Goal: Information Seeking & Learning: Learn about a topic

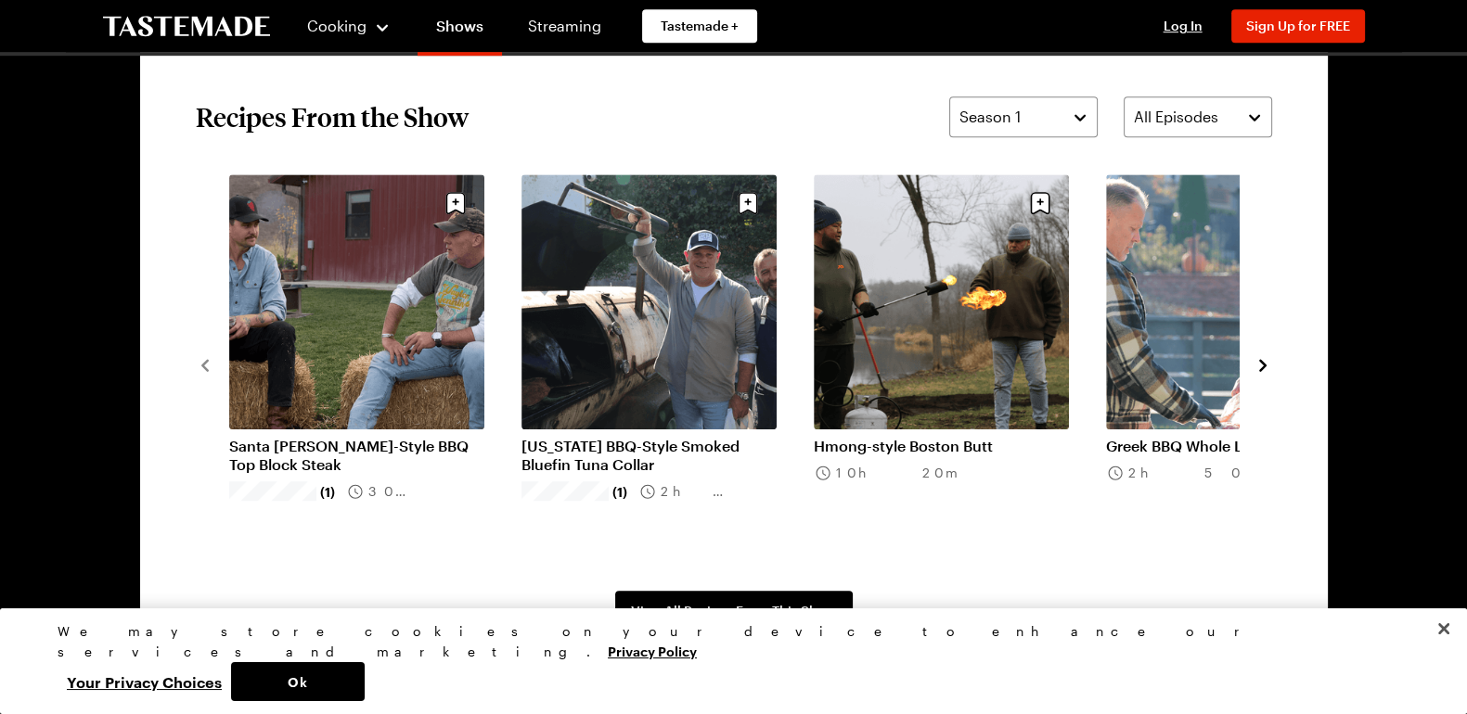
scroll to position [1425, 0]
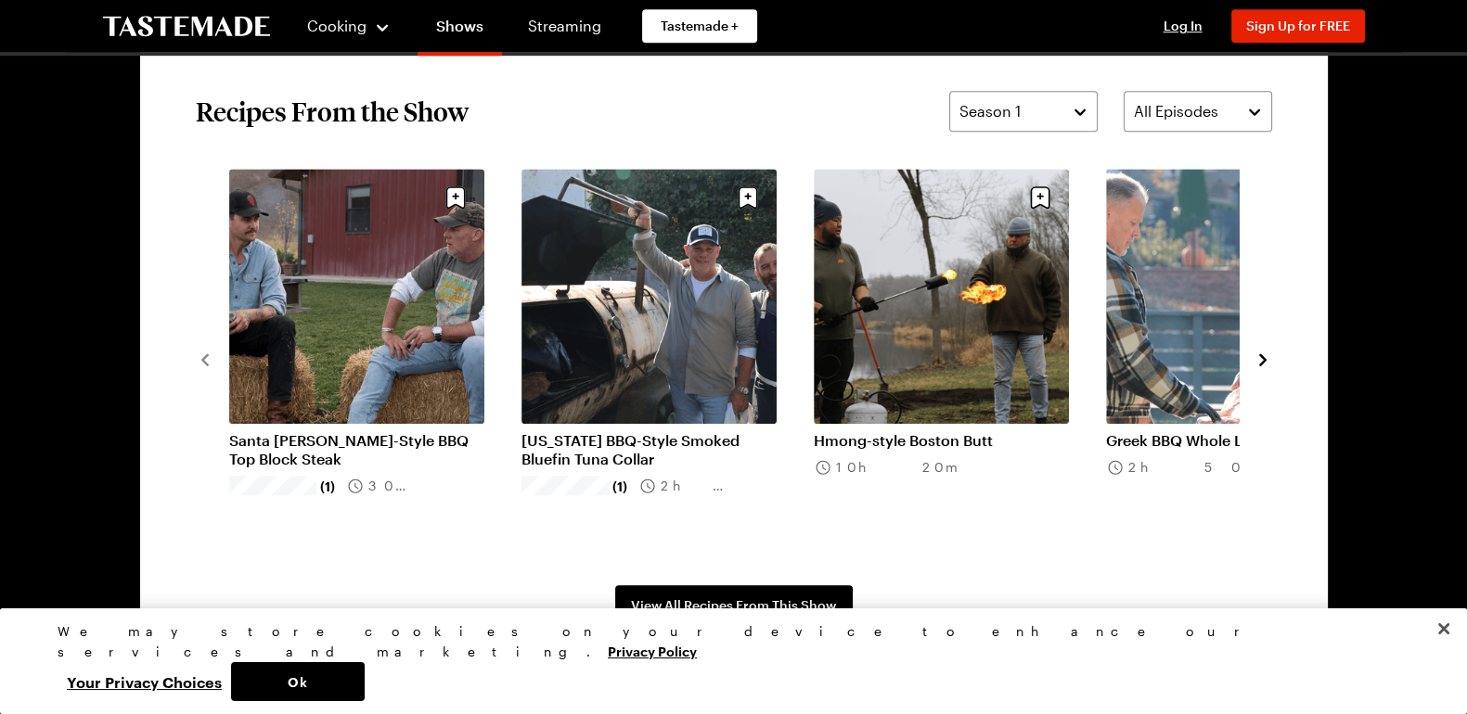
click at [1265, 359] on icon "navigate to next item" at bounding box center [1262, 359] width 7 height 12
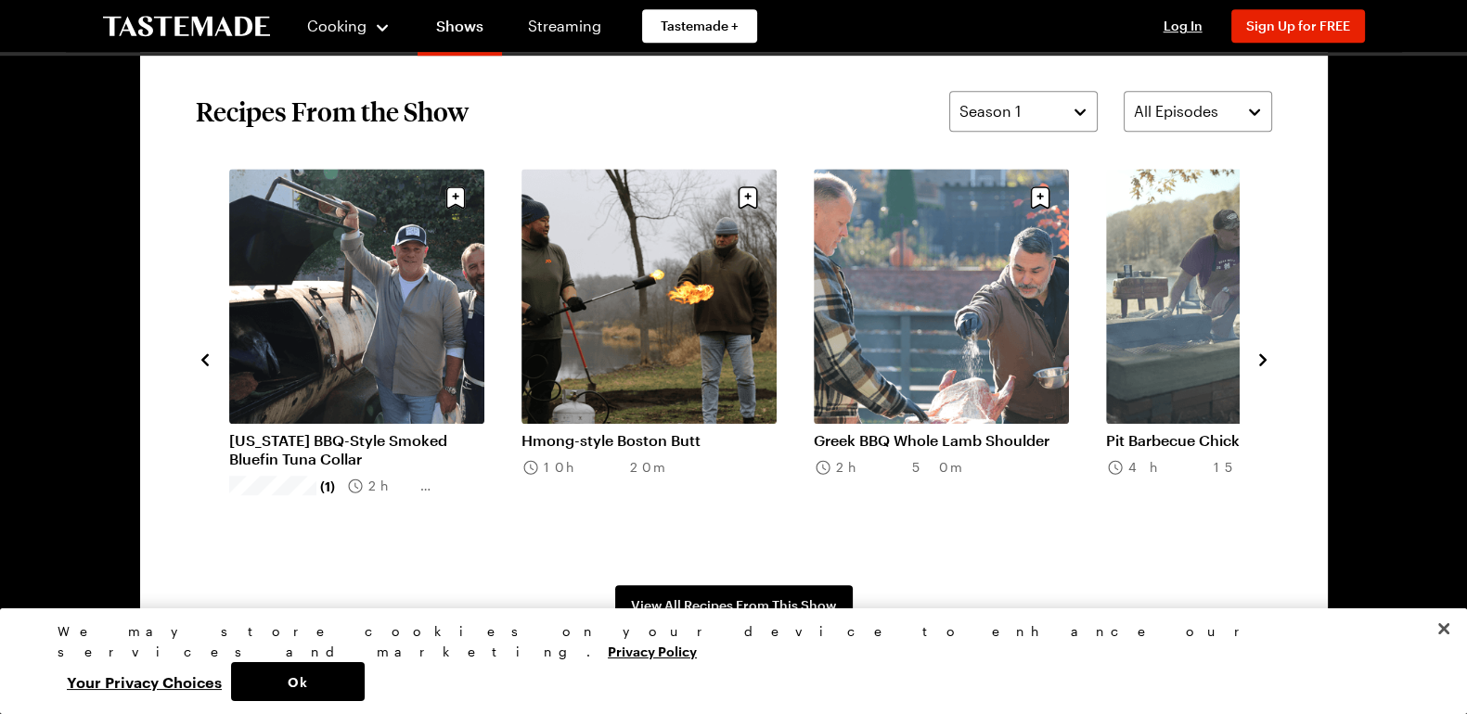
click at [1265, 359] on icon "navigate to next item" at bounding box center [1262, 359] width 7 height 12
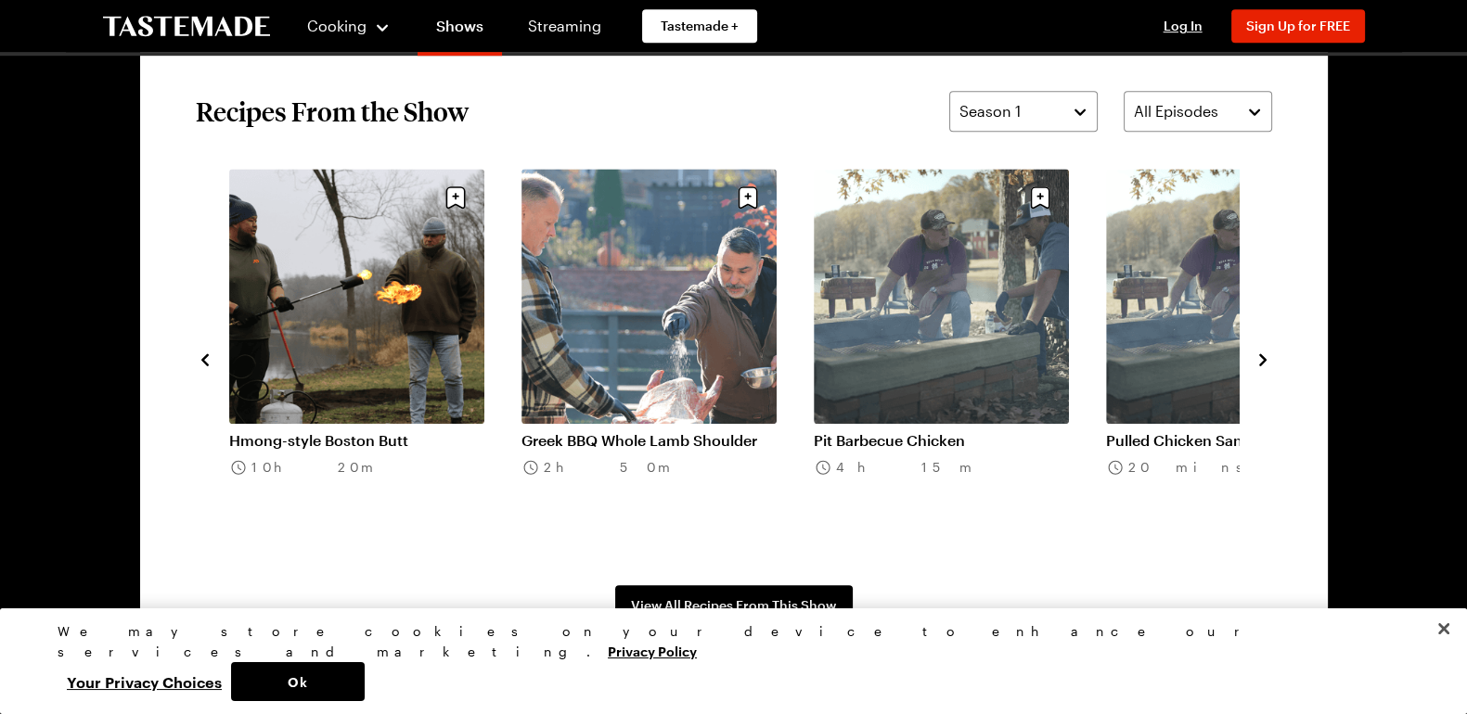
click at [1265, 359] on icon "navigate to next item" at bounding box center [1262, 359] width 7 height 12
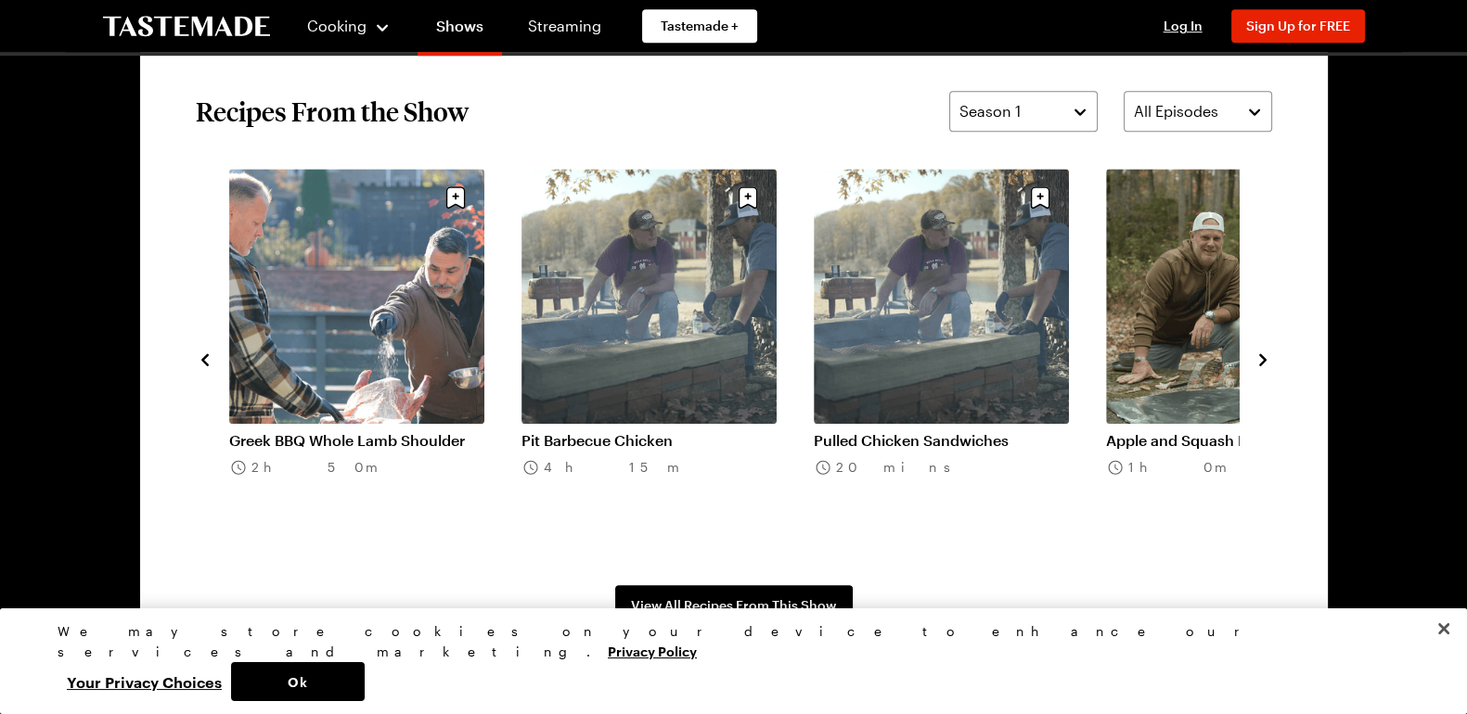
click at [1265, 359] on icon "navigate to next item" at bounding box center [1262, 359] width 7 height 12
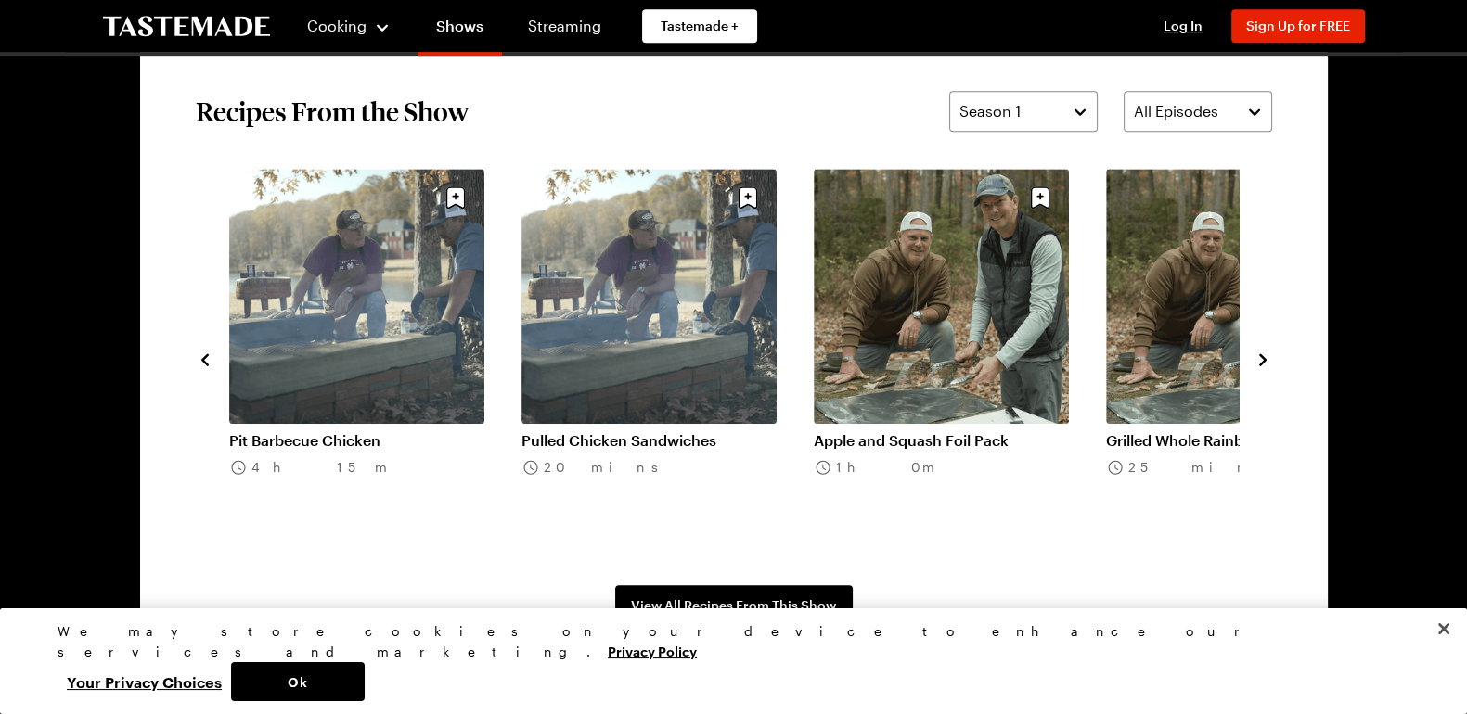
click at [1265, 359] on icon "navigate to next item" at bounding box center [1262, 359] width 7 height 12
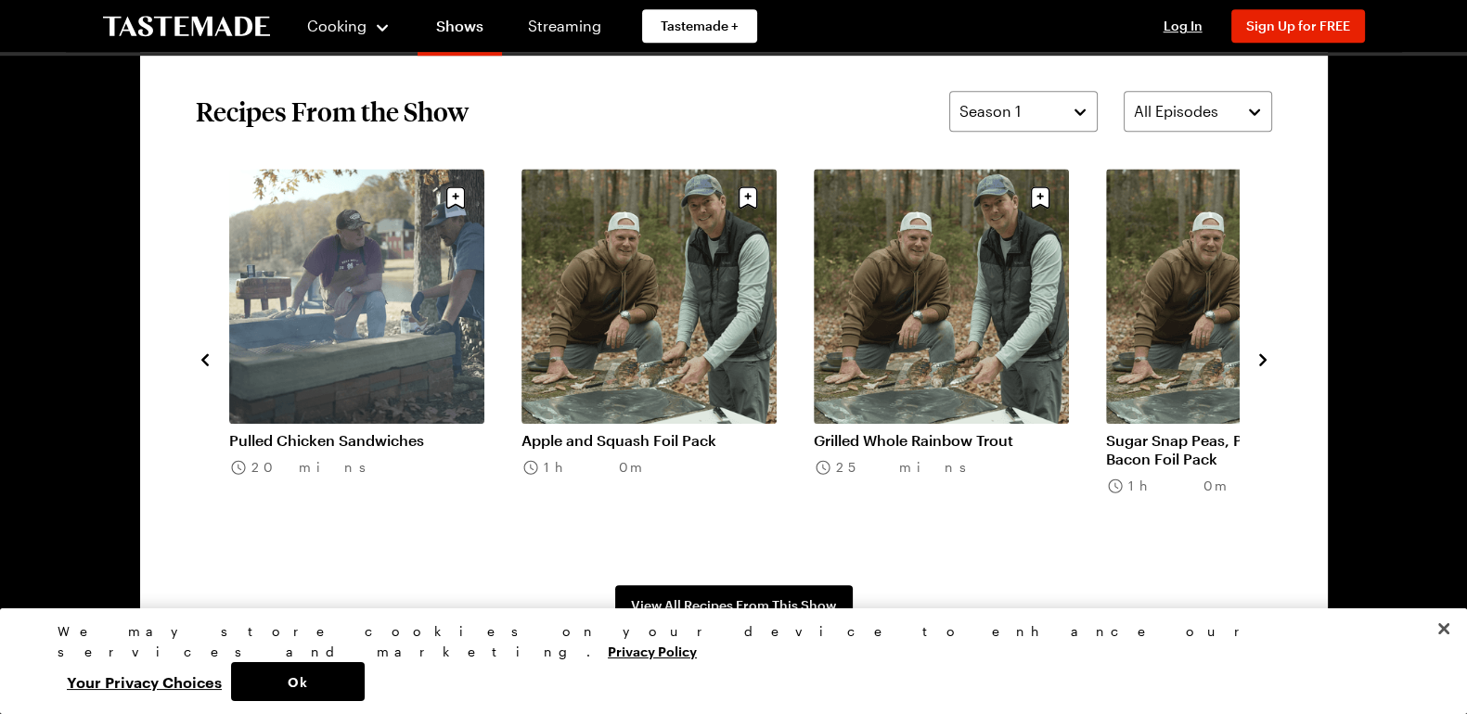
click at [1265, 359] on icon "navigate to next item" at bounding box center [1262, 359] width 7 height 12
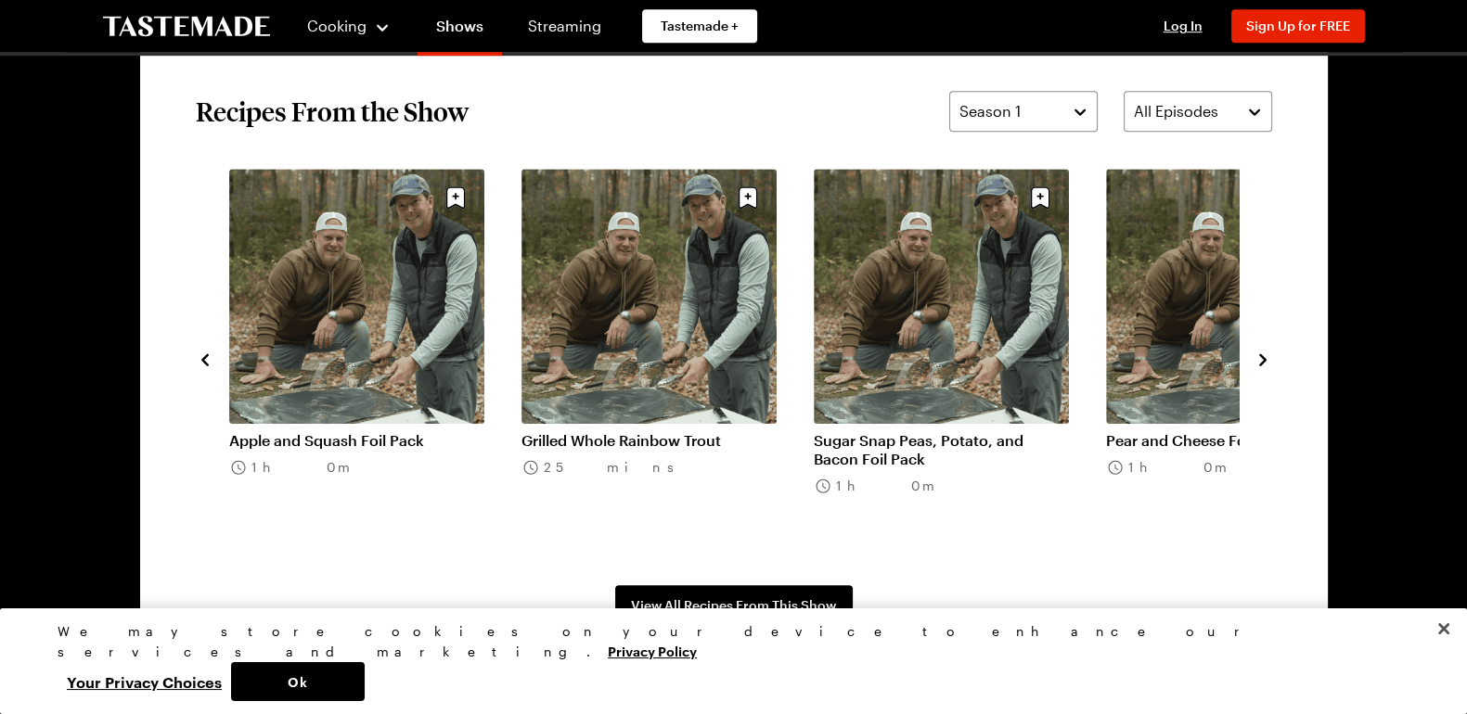
click at [1265, 359] on icon "navigate to next item" at bounding box center [1262, 359] width 7 height 12
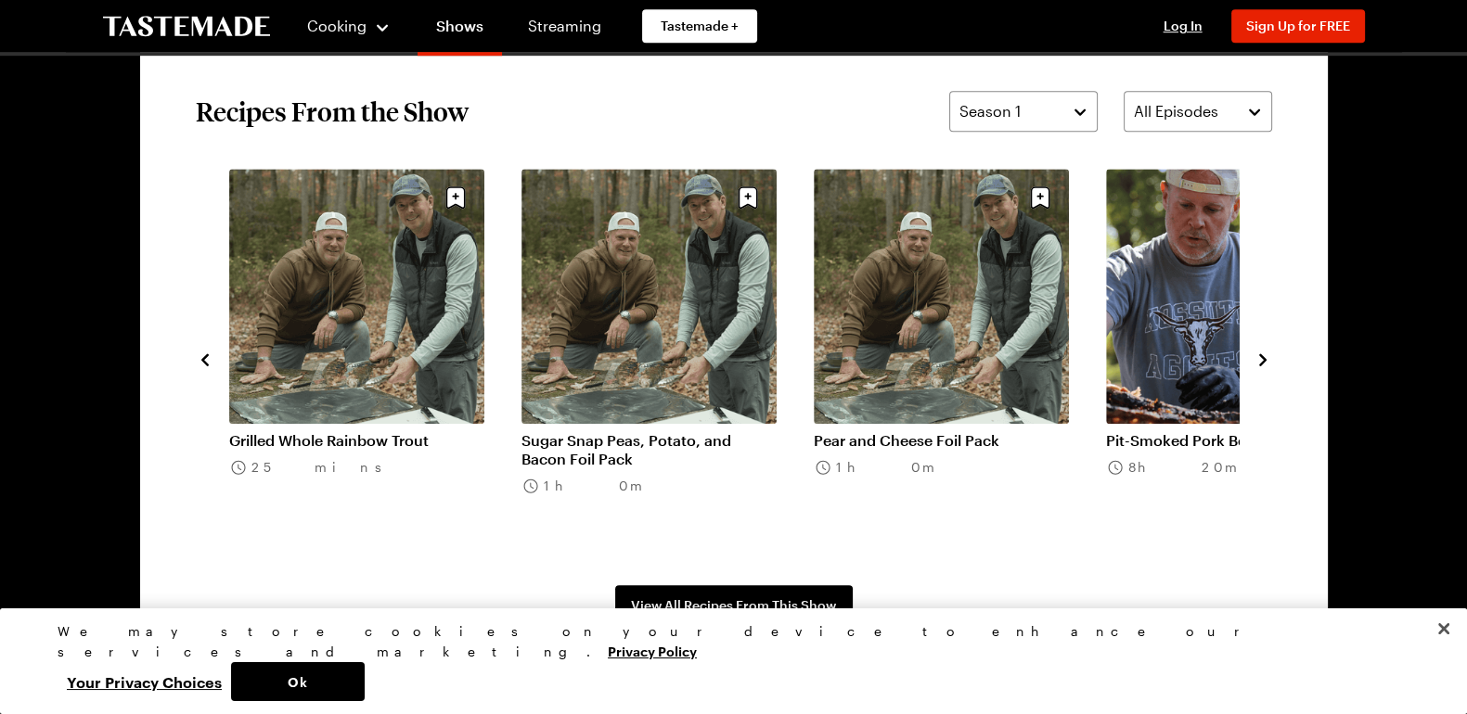
click at [1265, 359] on icon "navigate to next item" at bounding box center [1262, 359] width 7 height 12
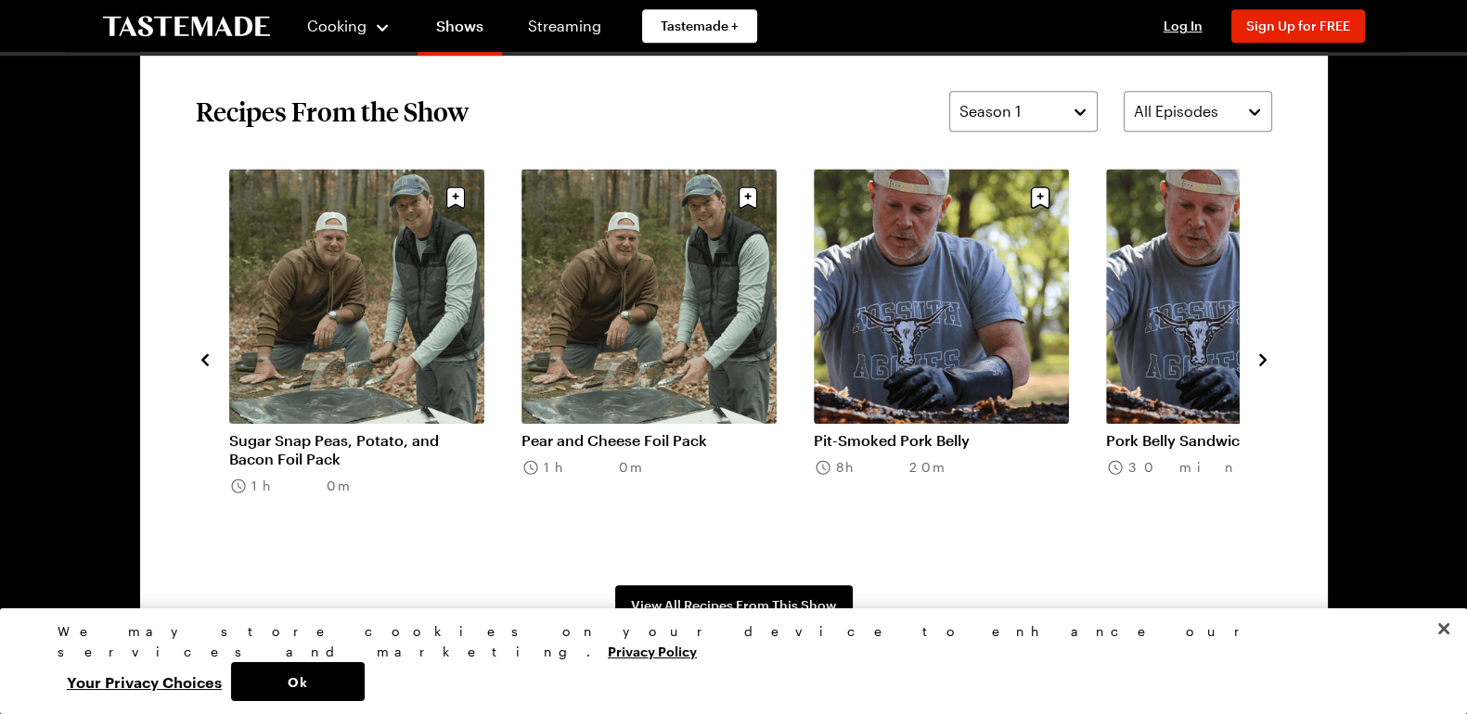
click at [1265, 359] on icon "navigate to next item" at bounding box center [1262, 359] width 7 height 12
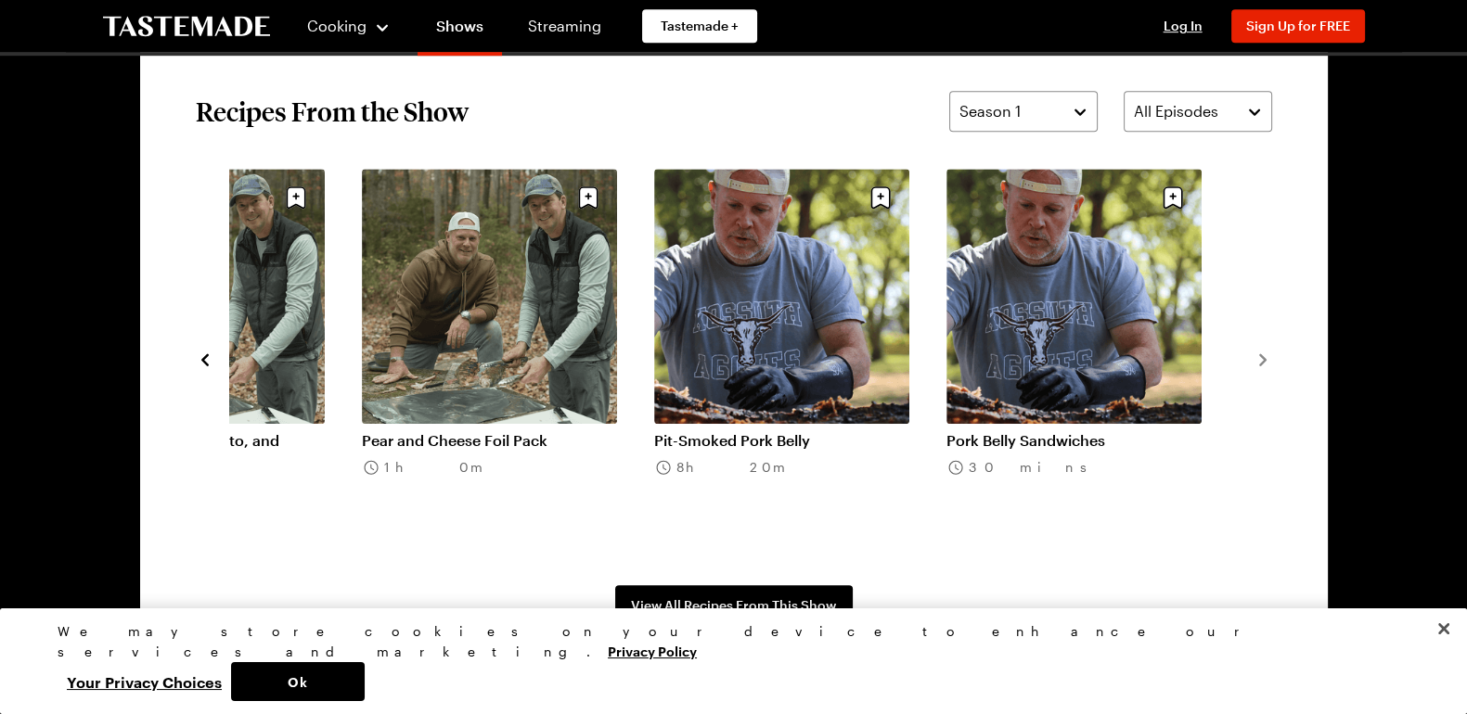
click at [199, 354] on icon "navigate to previous item" at bounding box center [205, 360] width 19 height 19
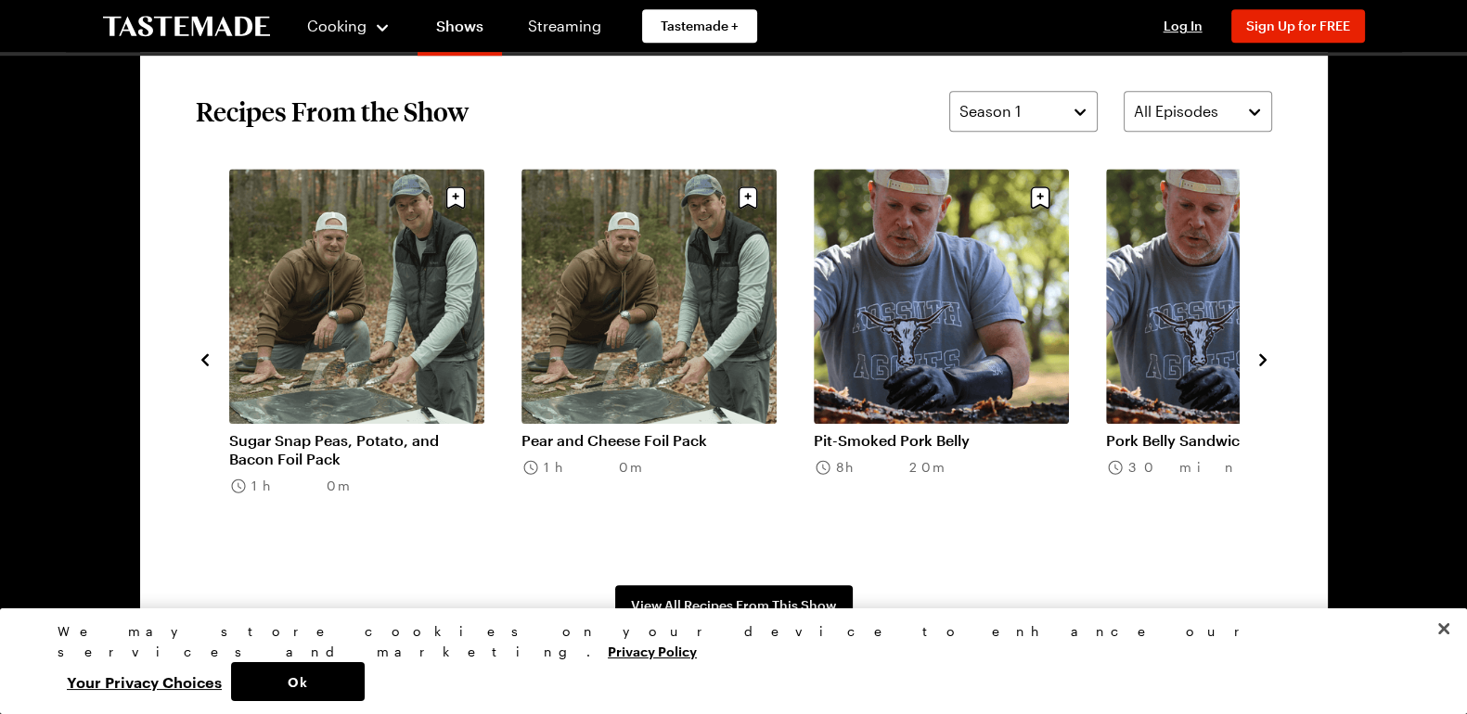
click at [199, 354] on icon "navigate to previous item" at bounding box center [205, 360] width 19 height 19
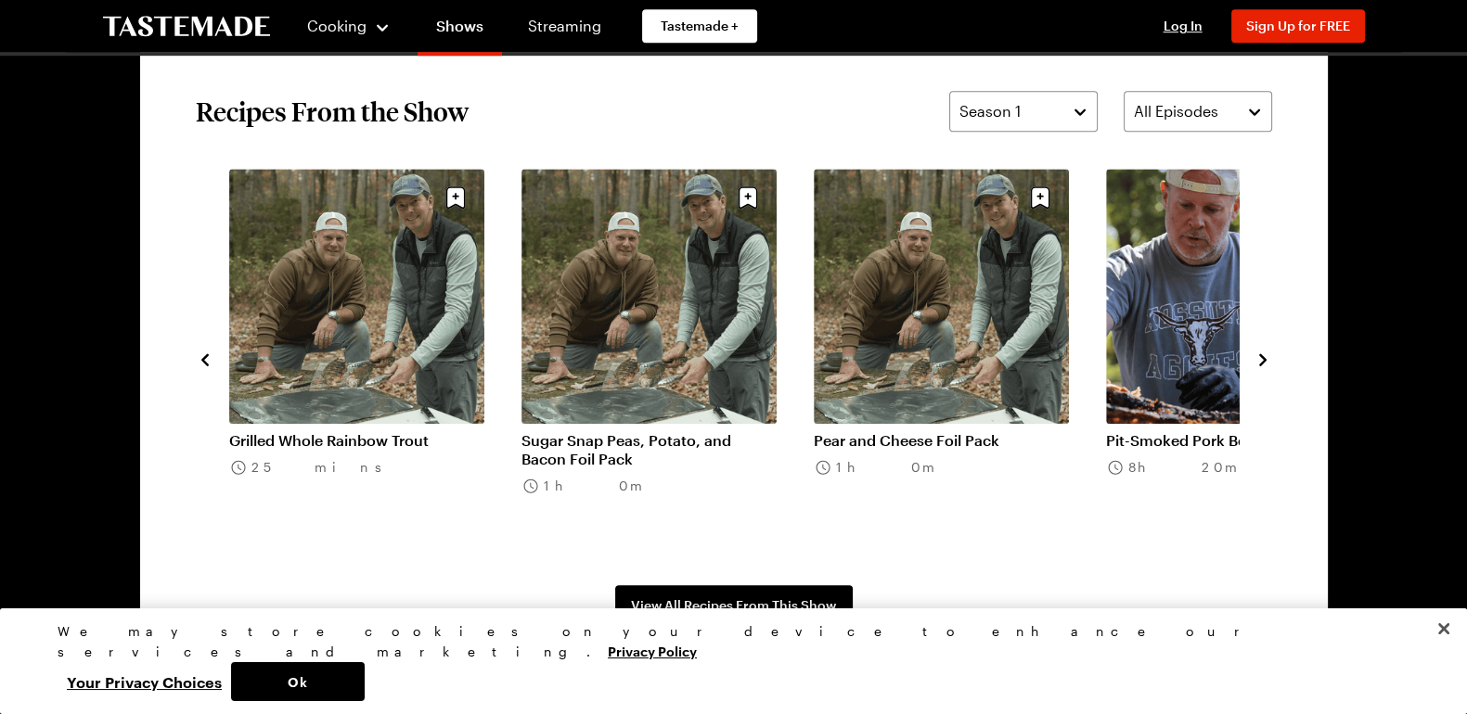
click at [199, 354] on icon "navigate to previous item" at bounding box center [205, 360] width 19 height 19
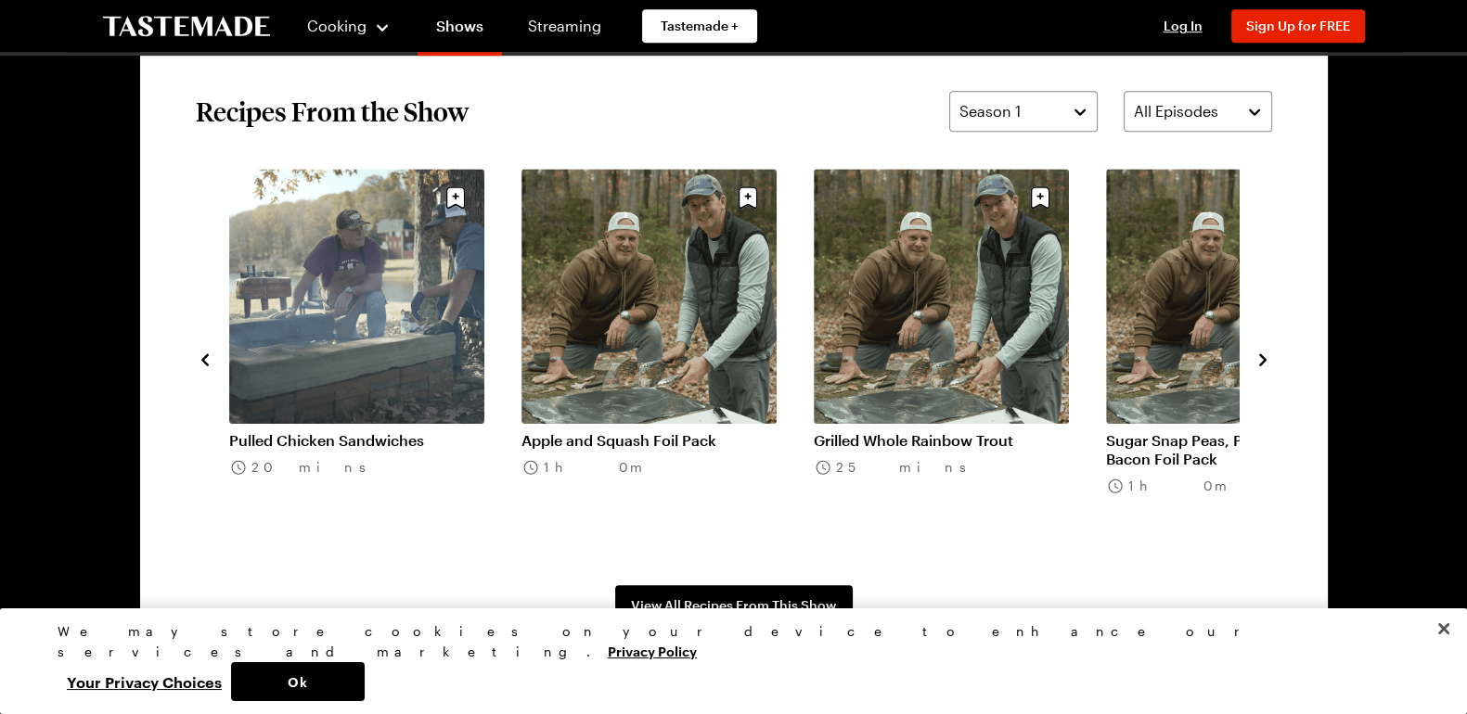
click at [199, 354] on icon "navigate to previous item" at bounding box center [205, 360] width 19 height 19
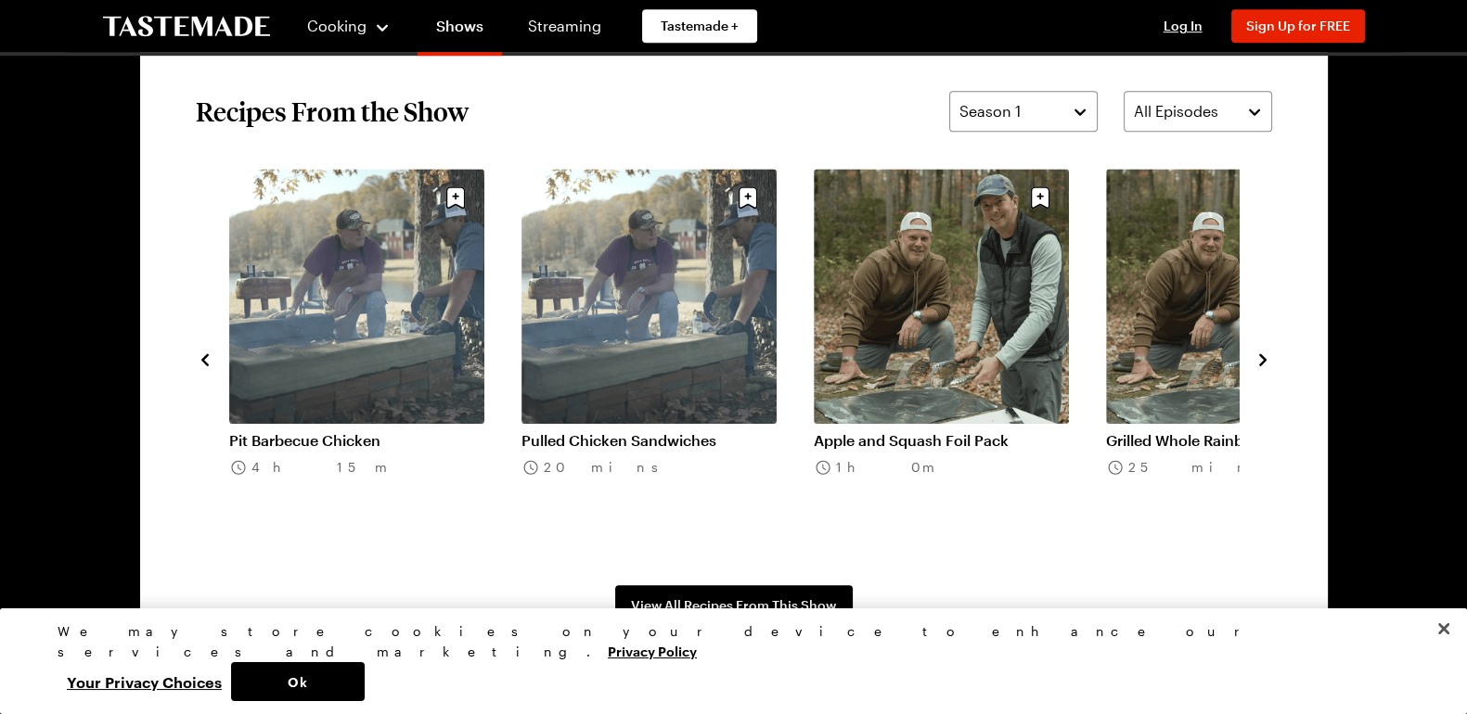
click at [199, 354] on icon "navigate to previous item" at bounding box center [205, 360] width 19 height 19
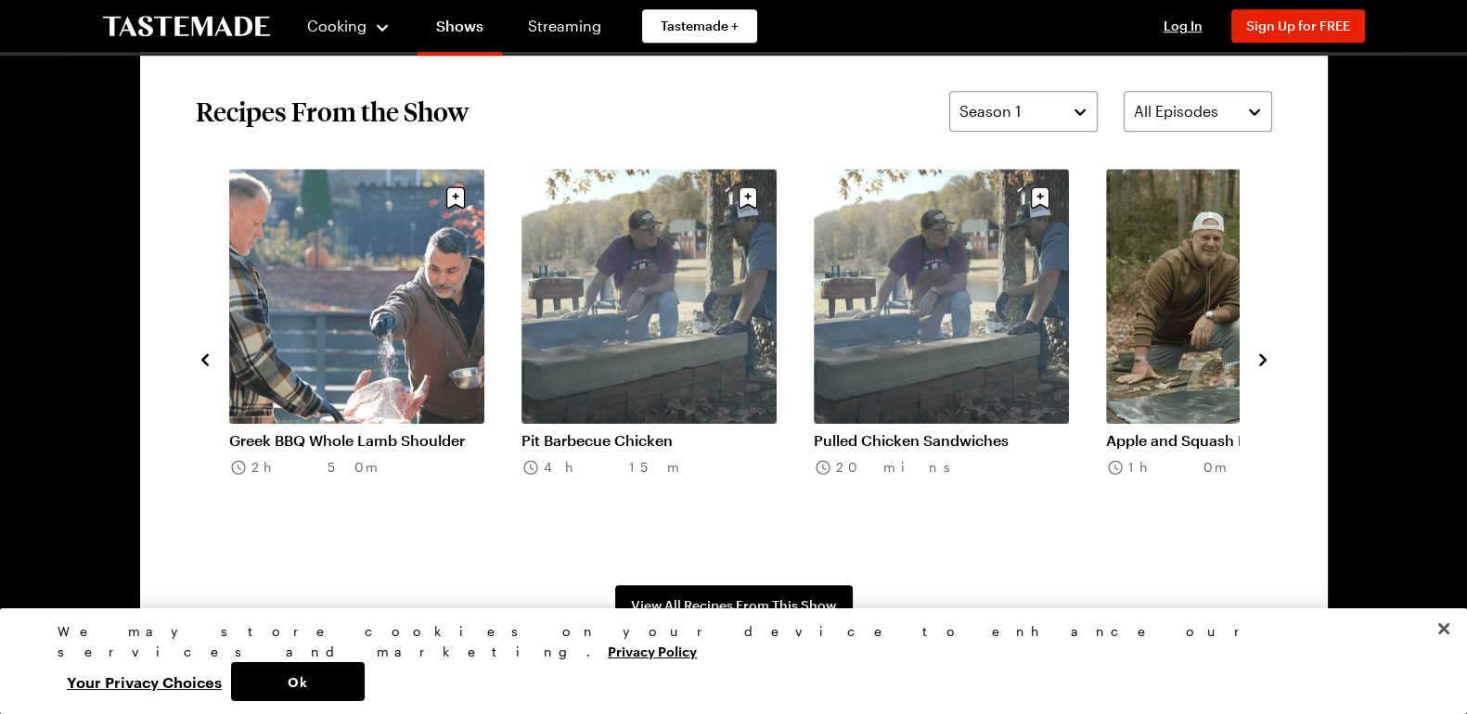
click at [199, 354] on icon "navigate to previous item" at bounding box center [205, 360] width 19 height 19
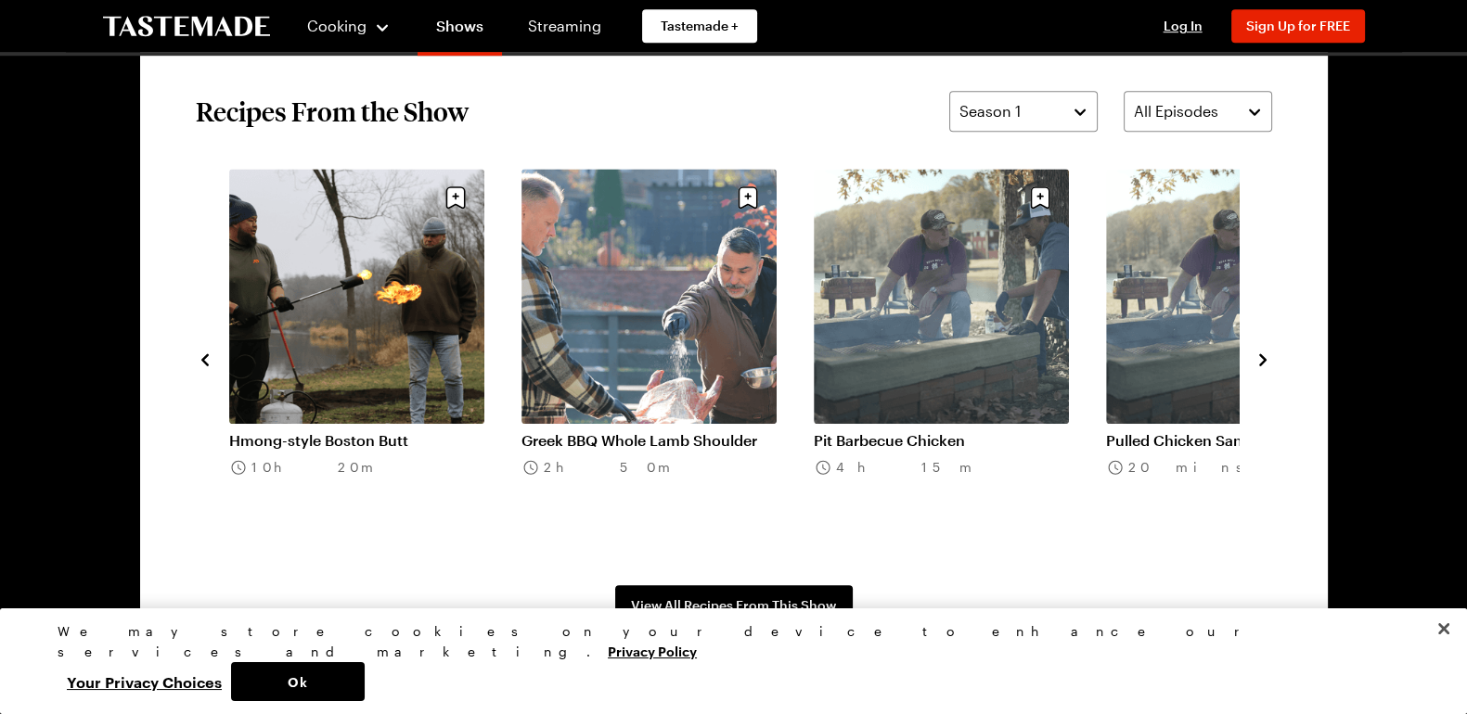
click at [199, 354] on icon "navigate to previous item" at bounding box center [205, 360] width 19 height 19
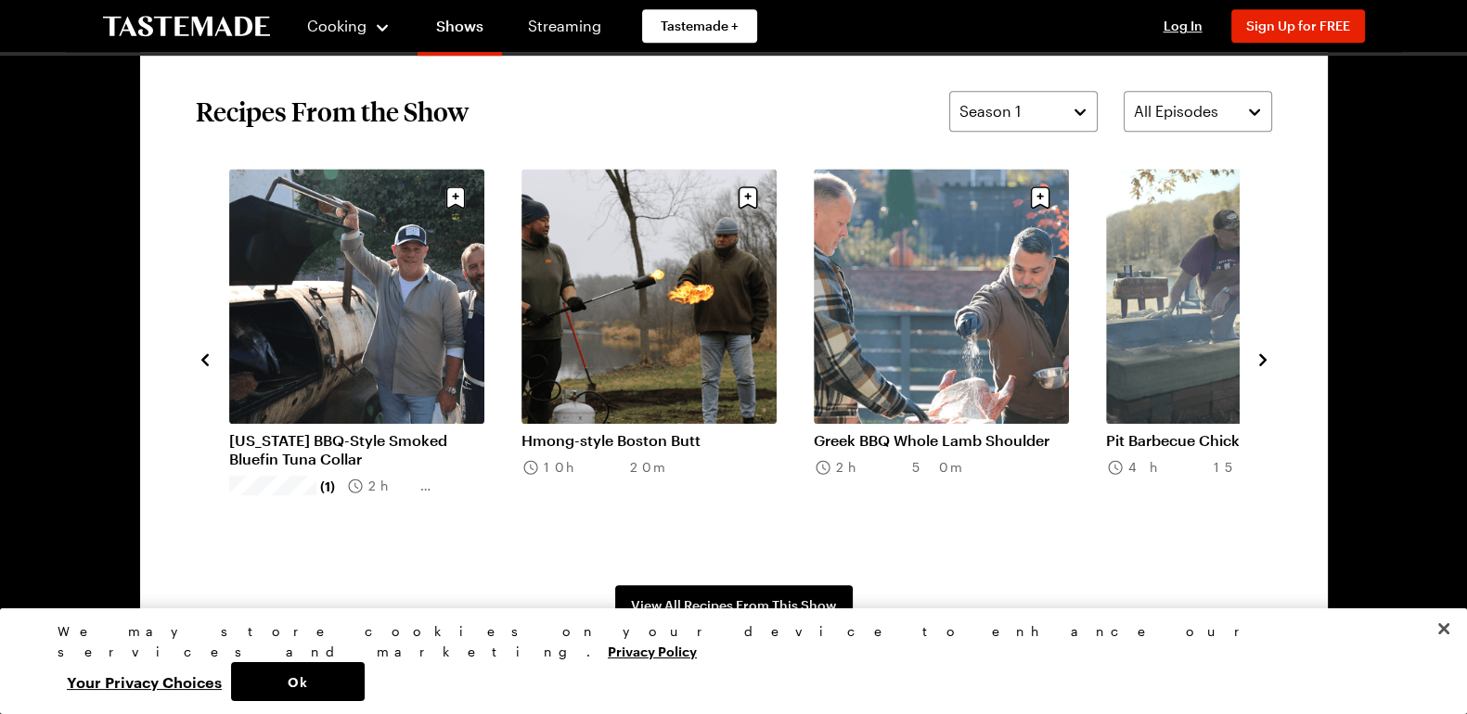
click at [199, 354] on icon "navigate to previous item" at bounding box center [205, 360] width 19 height 19
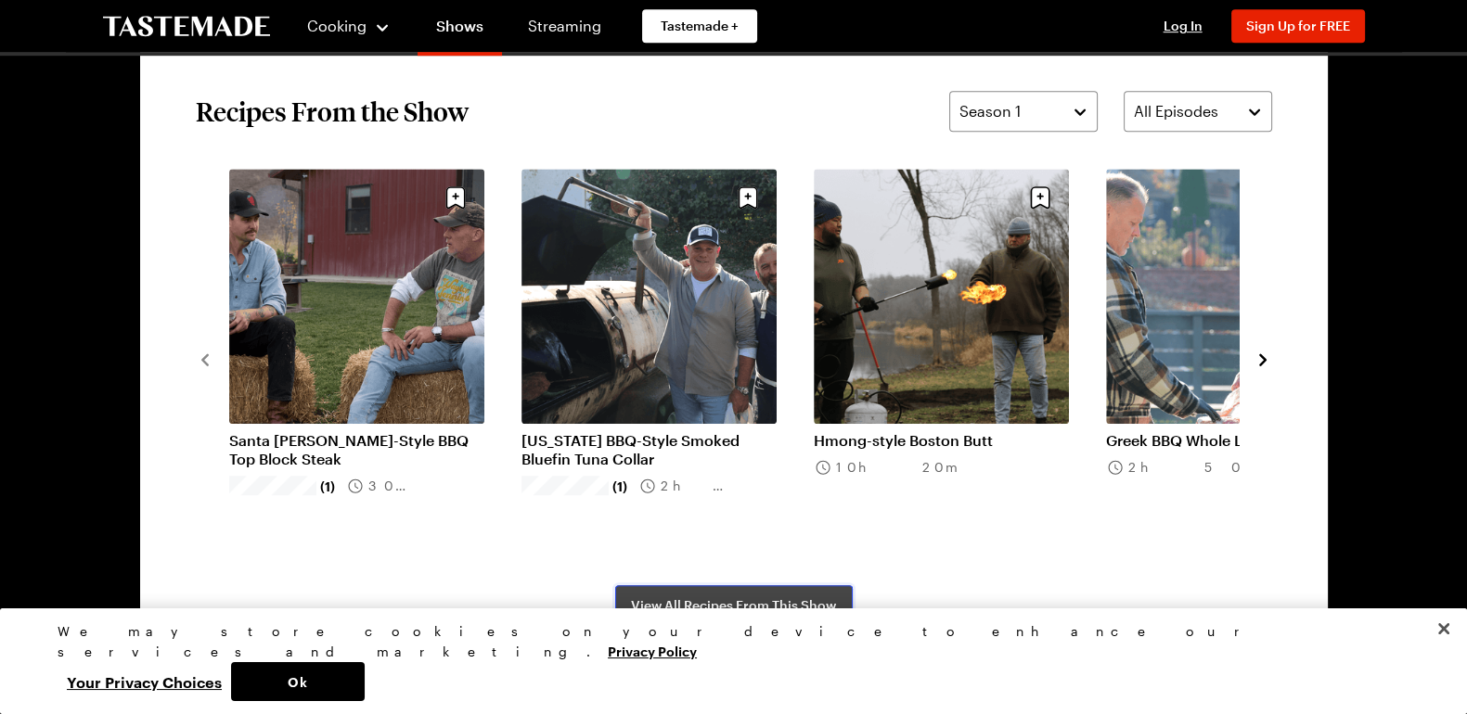
click at [709, 612] on span "View All Recipes From This Show" at bounding box center [733, 606] width 205 height 19
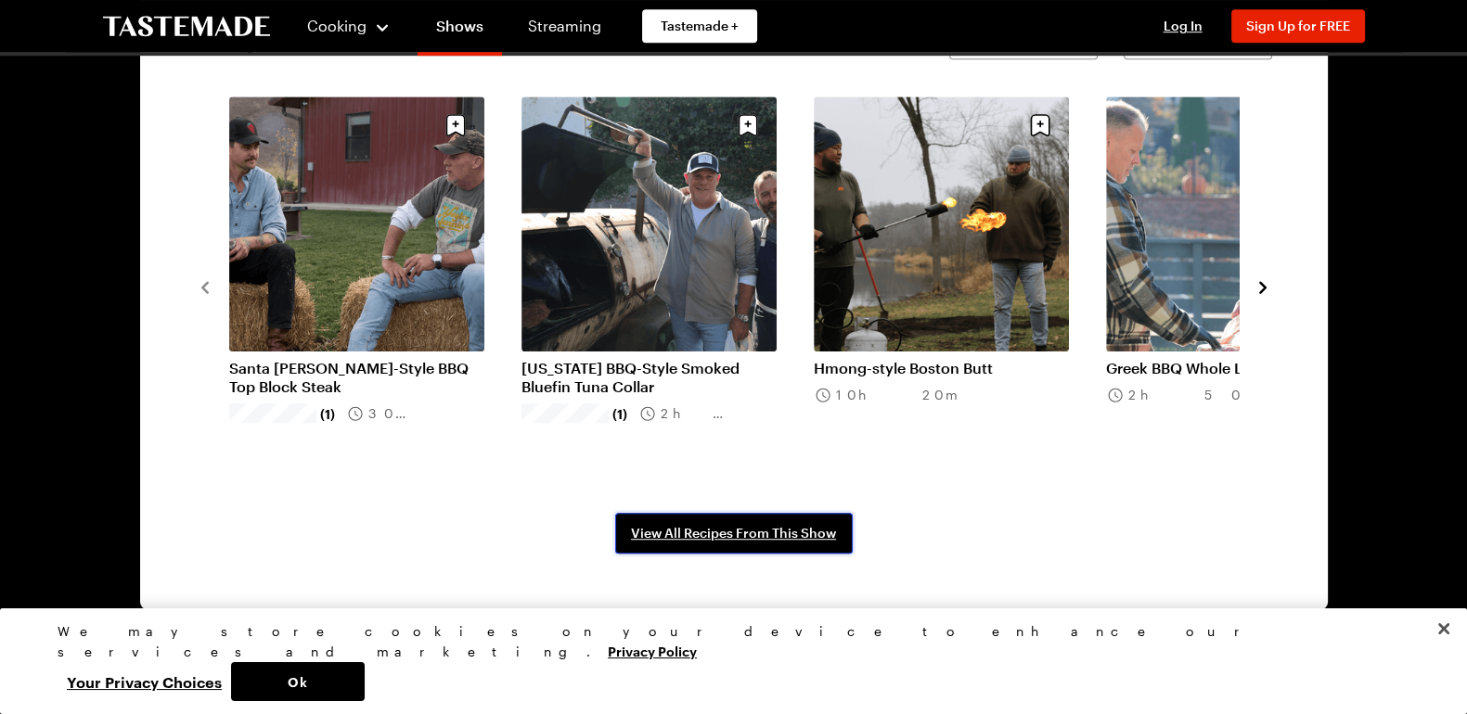
scroll to position [1496, 0]
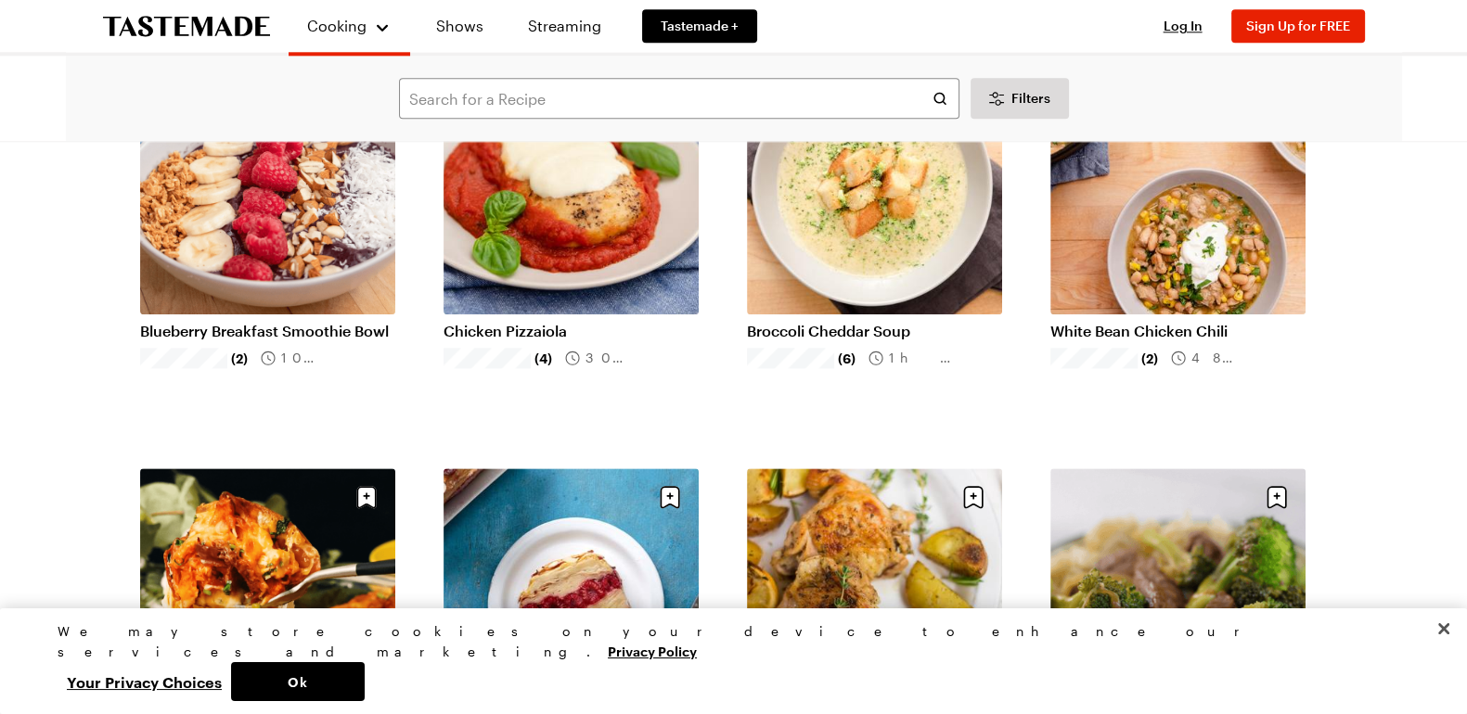
scroll to position [2668, 0]
